Goal: Navigation & Orientation: Find specific page/section

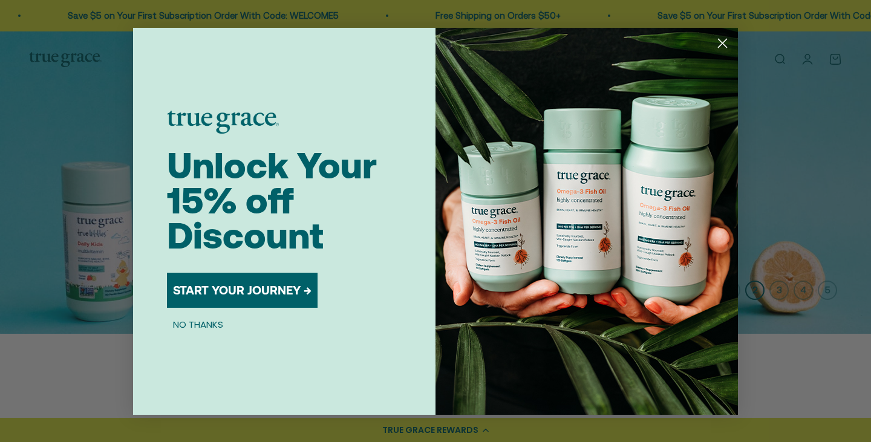
click at [206, 326] on button "NO THANKS" at bounding box center [198, 325] width 62 height 15
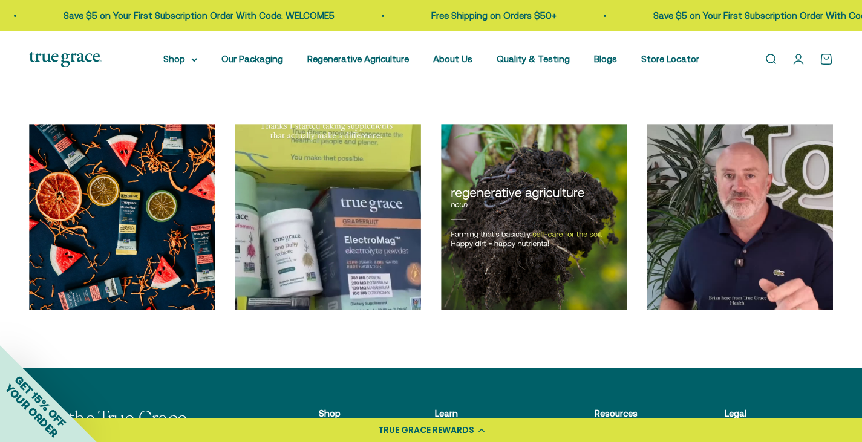
scroll to position [3873, 0]
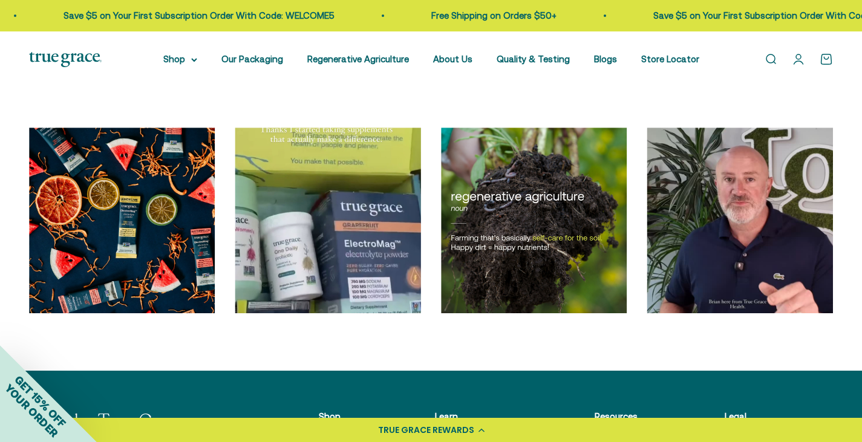
click at [733, 292] on div "Go to Instagram post" at bounding box center [741, 221] width 186 height 186
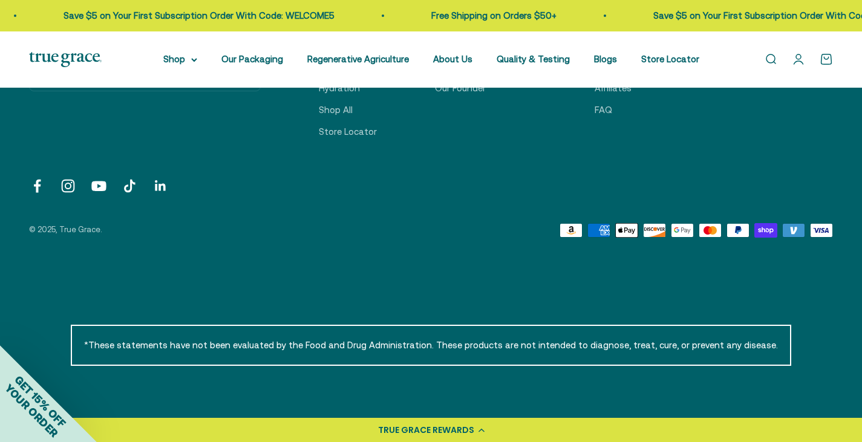
scroll to position [4134, 0]
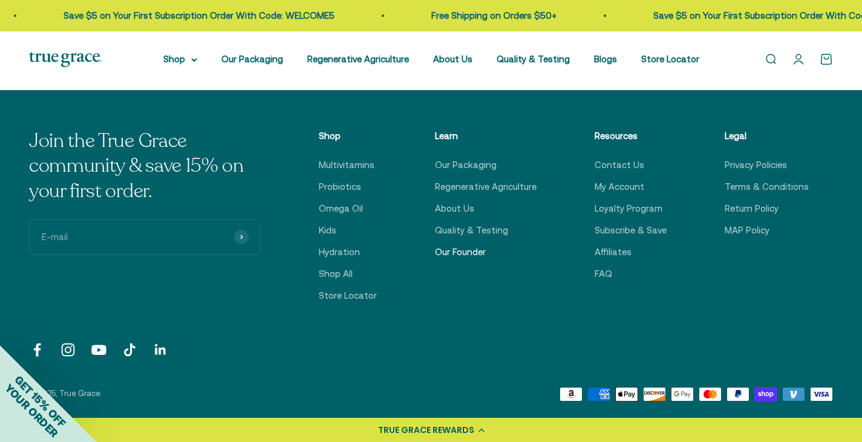
click at [474, 245] on link "Our Founder" at bounding box center [460, 252] width 51 height 15
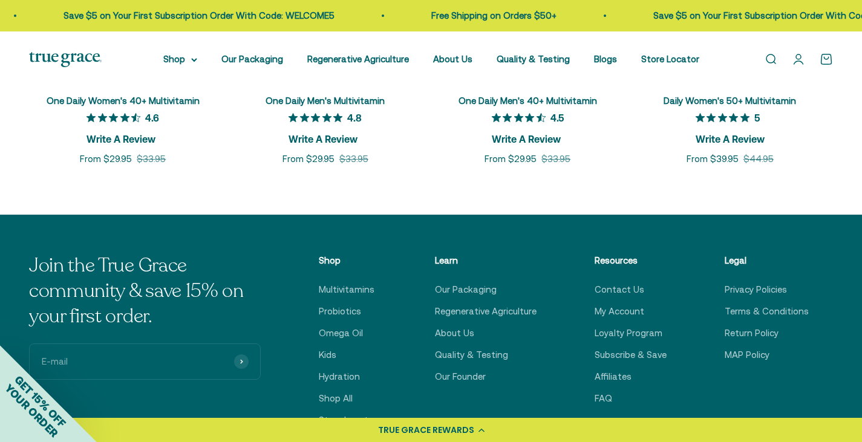
scroll to position [2118, 0]
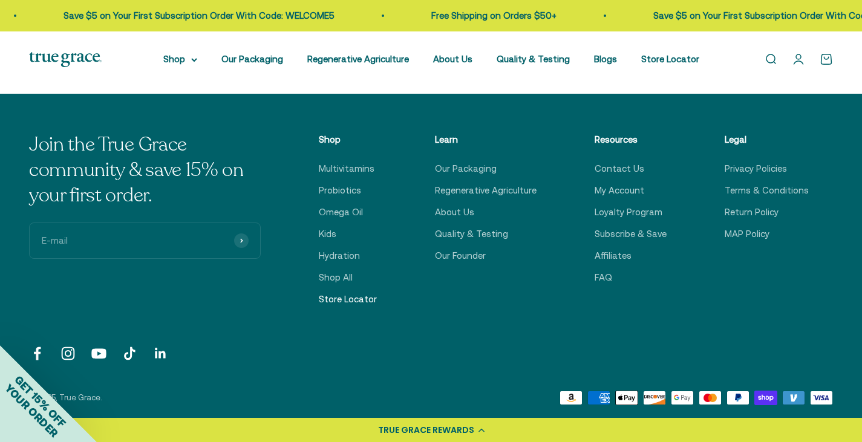
click at [357, 292] on link "Store Locator" at bounding box center [348, 299] width 58 height 15
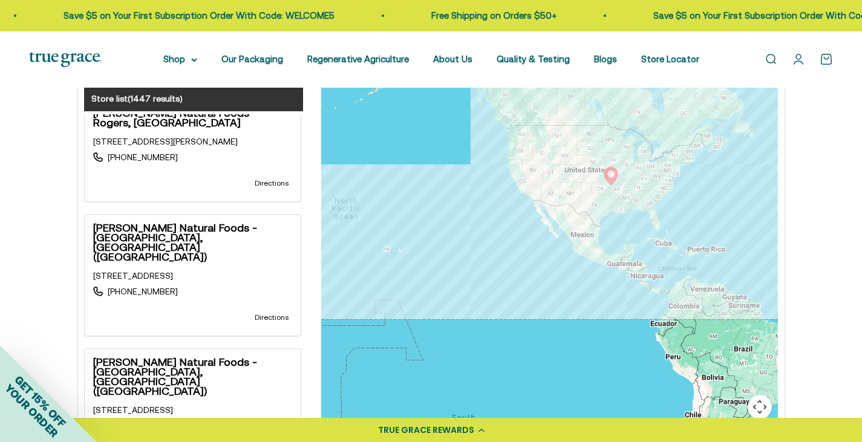
scroll to position [1634, 0]
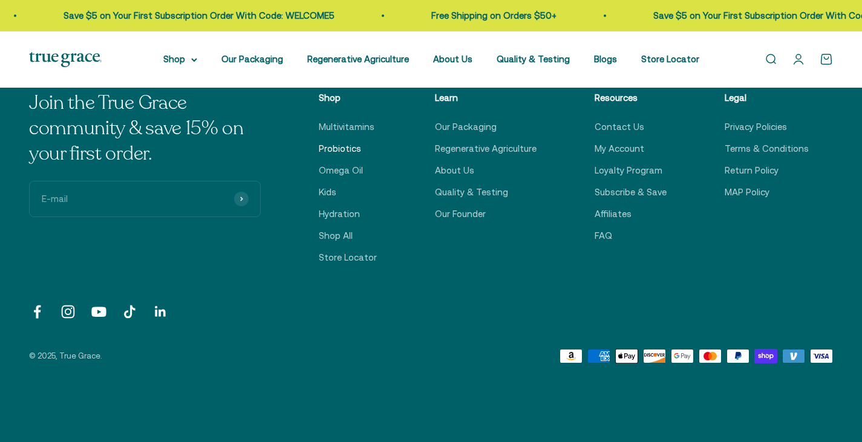
scroll to position [2118, 0]
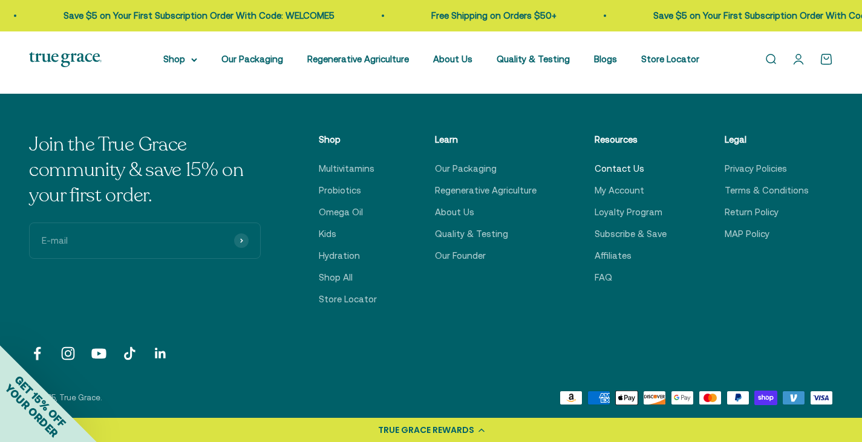
click at [628, 162] on link "Contact Us" at bounding box center [620, 169] width 50 height 15
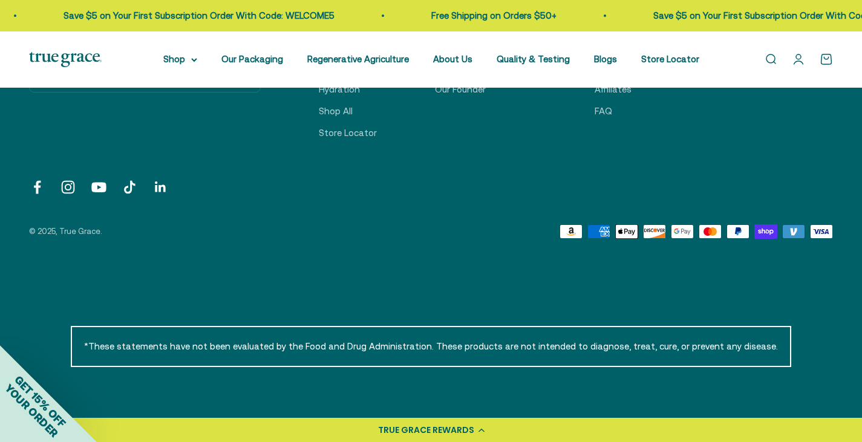
scroll to position [812, 0]
